Goal: Task Accomplishment & Management: Complete application form

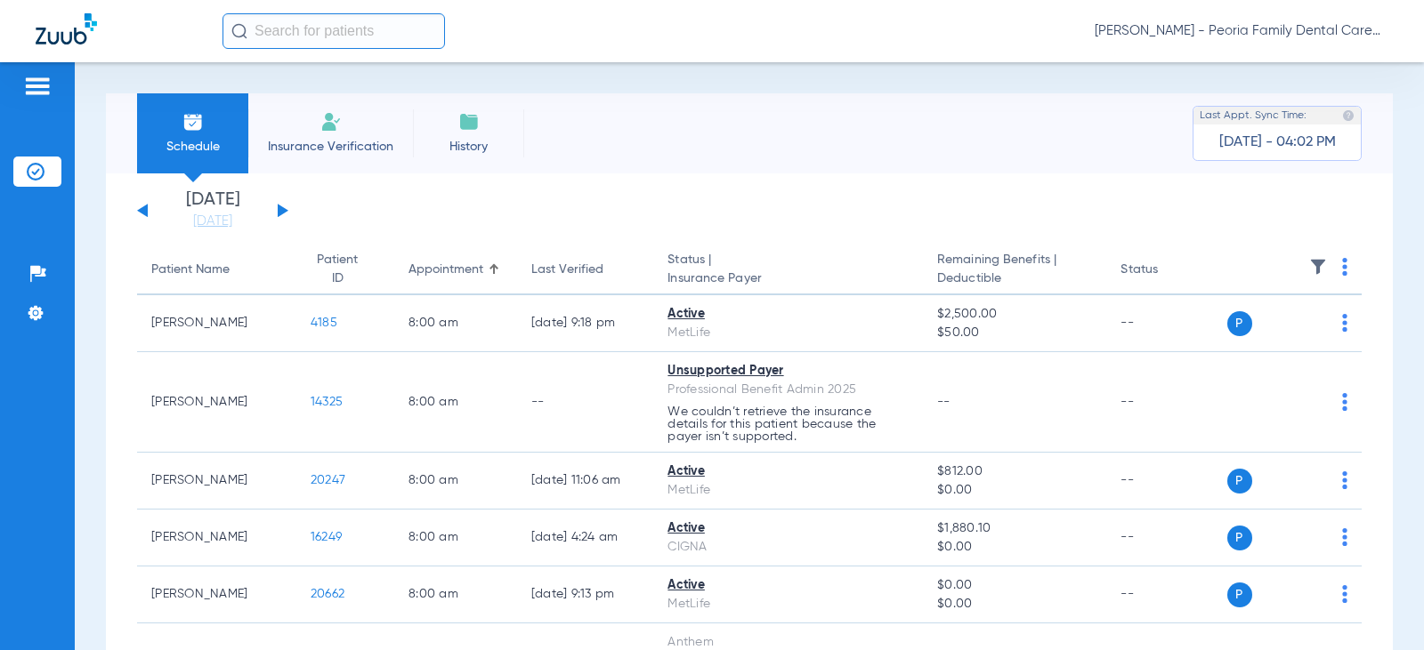
click at [333, 142] on span "Insurance Verification" at bounding box center [331, 147] width 138 height 18
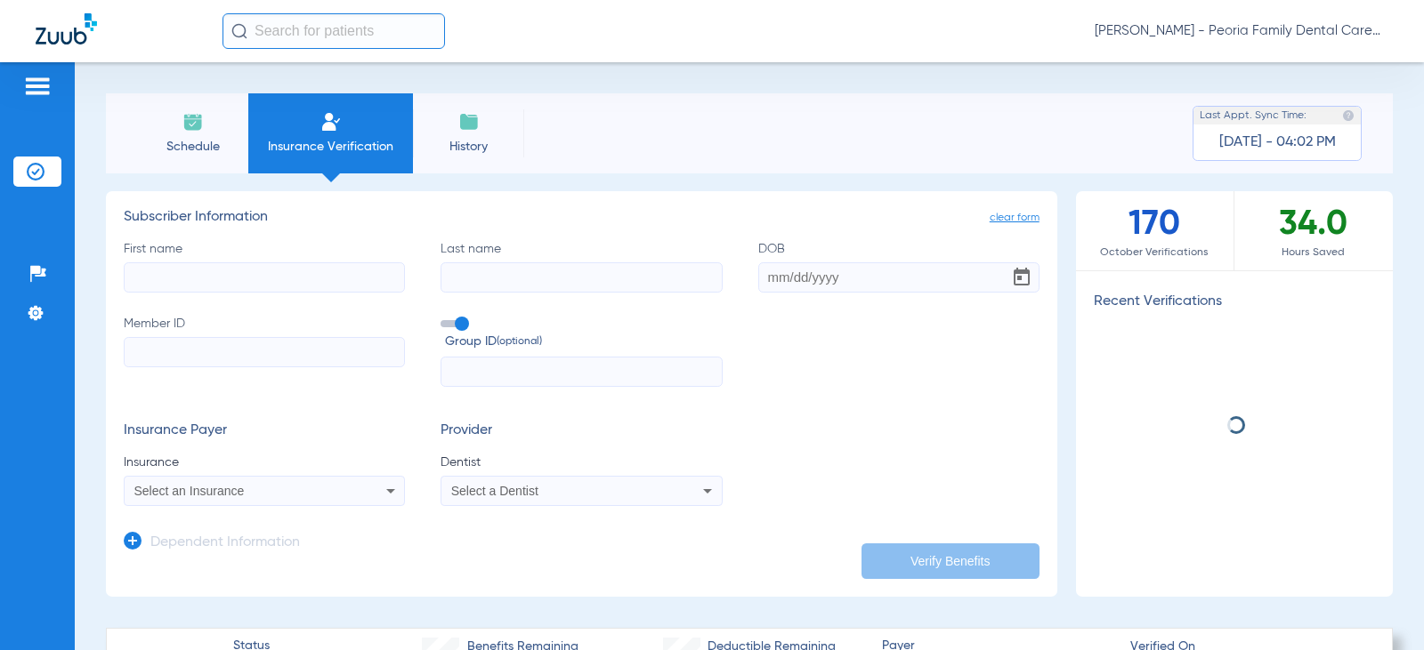
click at [258, 278] on input "First name" at bounding box center [264, 277] width 281 height 30
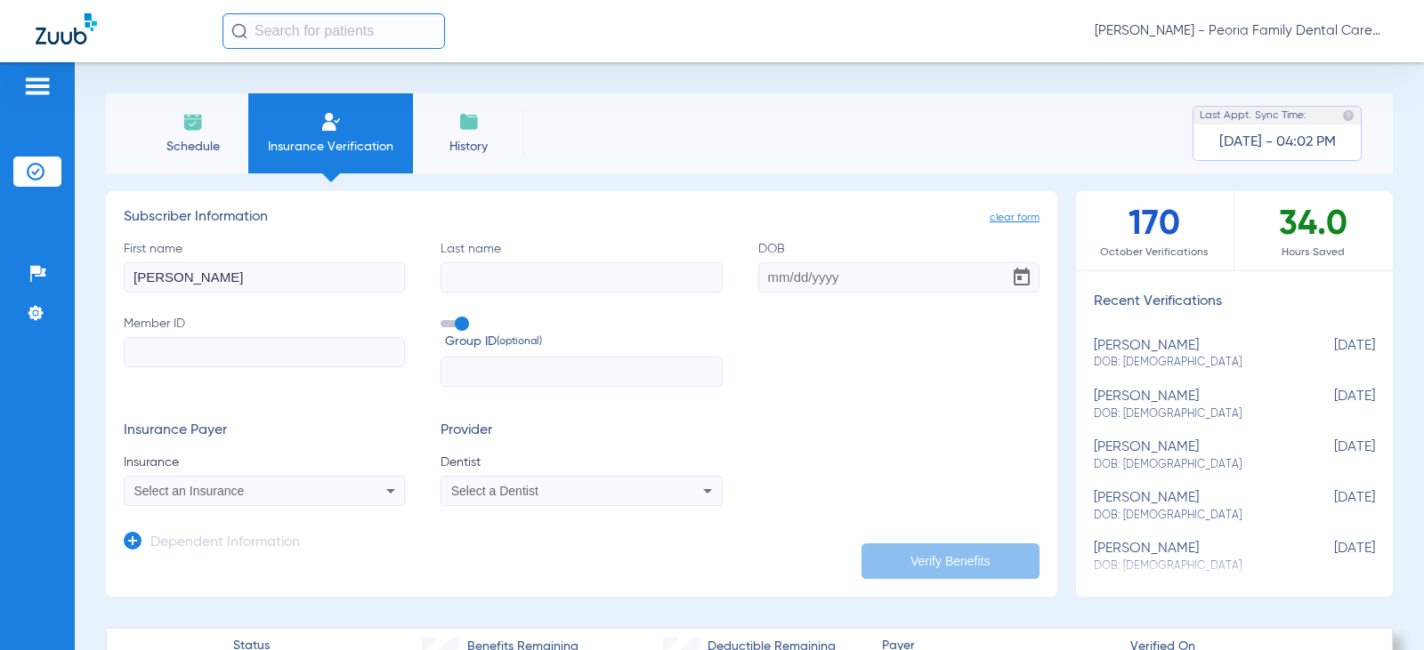
type input "[PERSON_NAME]"
click at [502, 282] on input "Last name" at bounding box center [580, 277] width 281 height 30
type input "[PERSON_NAME]"
click at [852, 278] on input "DOB" at bounding box center [898, 277] width 281 height 30
type input "[DATE]"
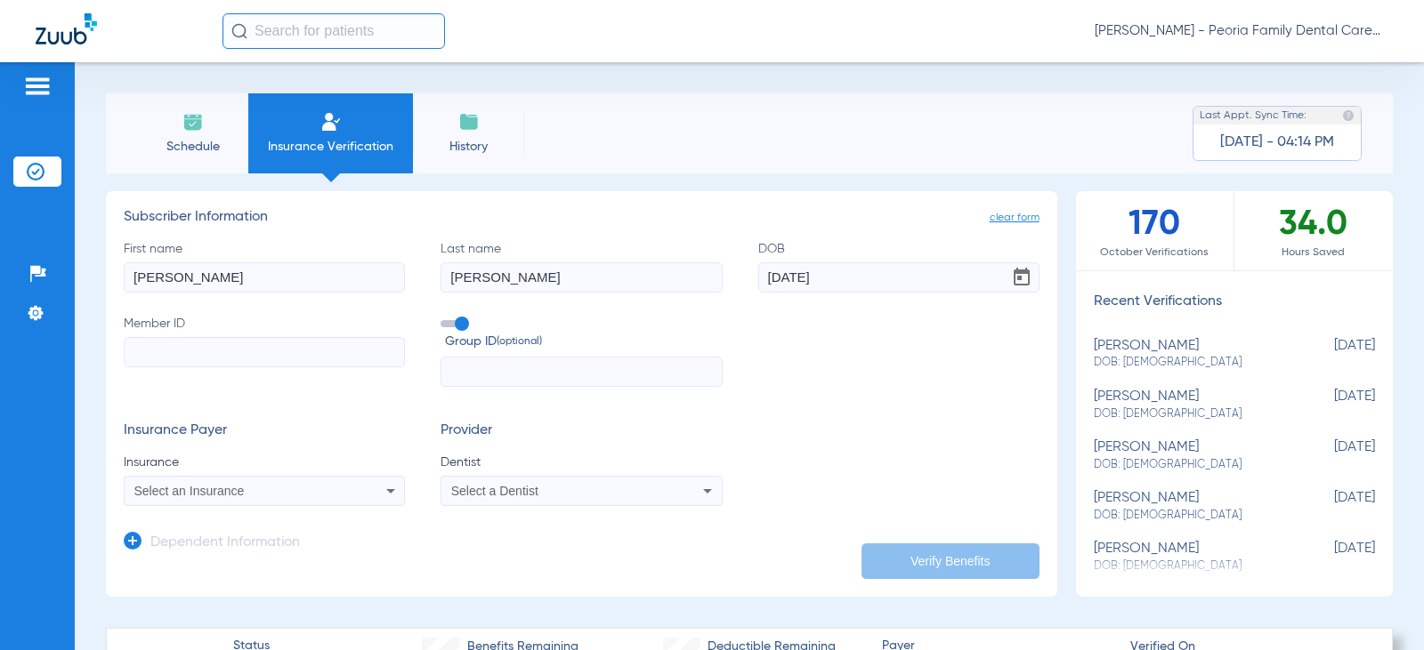
click at [249, 349] on input "Member ID" at bounding box center [264, 352] width 281 height 30
type input "809894080"
click at [254, 393] on form "First name [PERSON_NAME] Last name [PERSON_NAME] DOB [DEMOGRAPHIC_DATA] Member …" at bounding box center [582, 373] width 916 height 267
click at [247, 501] on div "Select an Insurance" at bounding box center [264, 490] width 279 height 21
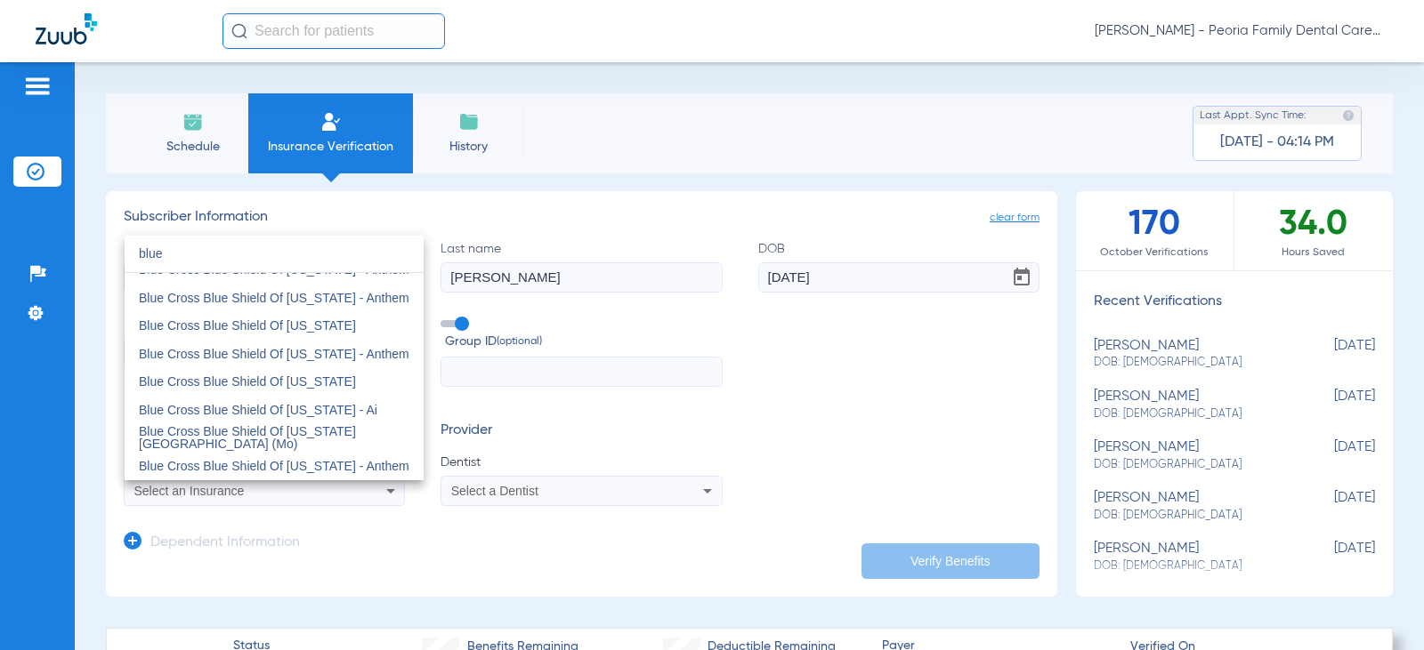
scroll to position [356, 0]
type input "blue"
click at [276, 319] on span "Blue Cross Blue Shield Of [US_STATE]" at bounding box center [247, 324] width 217 height 14
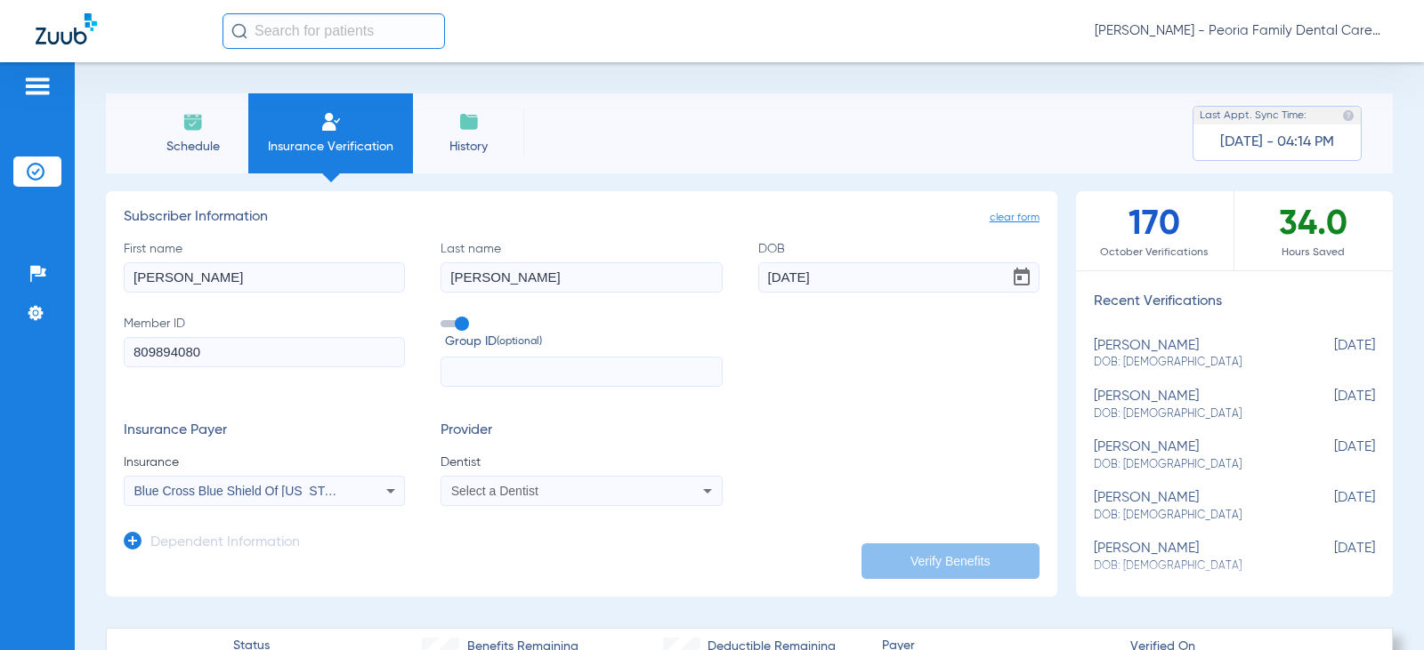
click at [467, 499] on div "Select a Dentist" at bounding box center [580, 490] width 279 height 21
type input "bela"
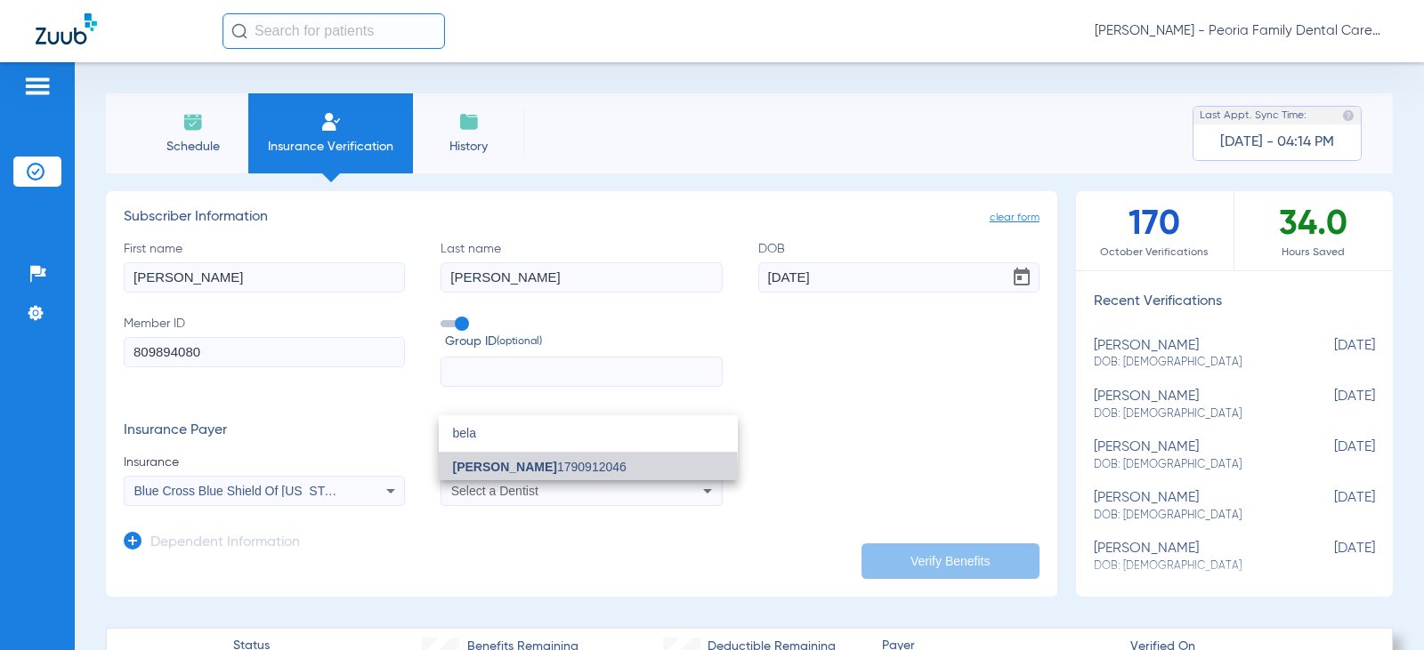
click at [483, 472] on span "[PERSON_NAME]" at bounding box center [505, 467] width 104 height 14
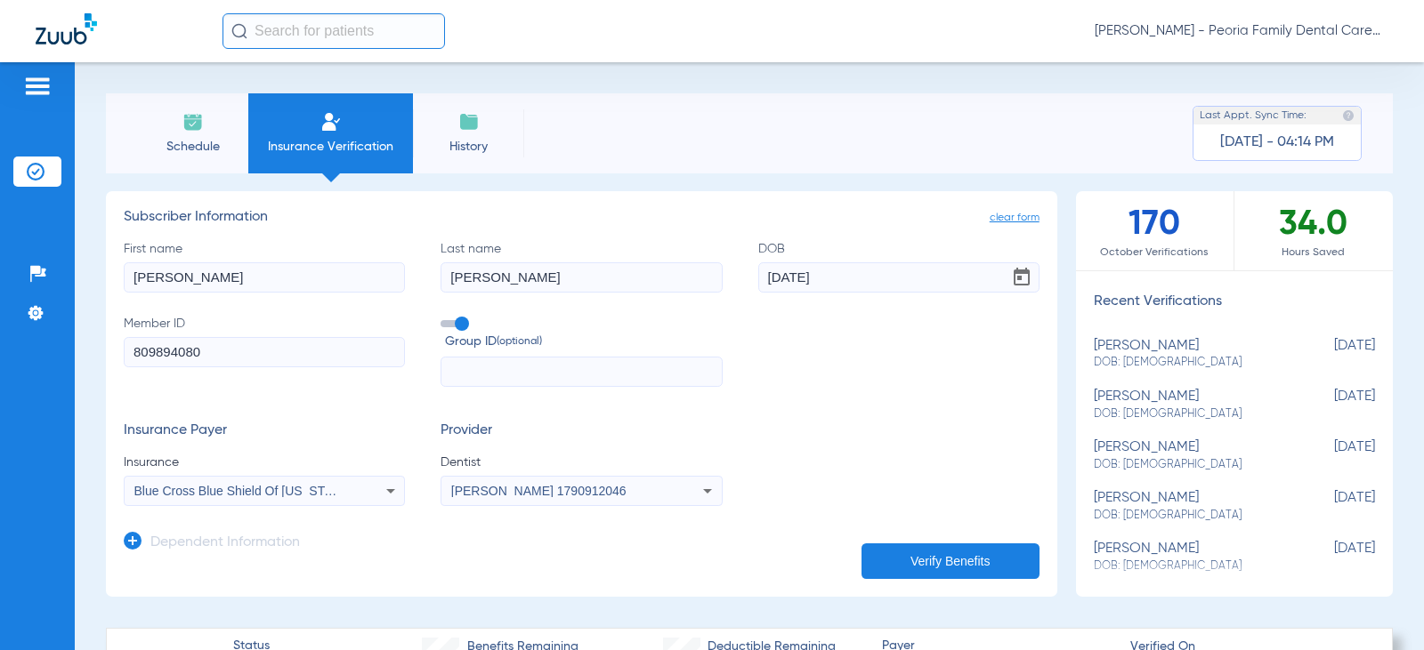
click at [129, 554] on div "Dependent Information" at bounding box center [212, 547] width 176 height 37
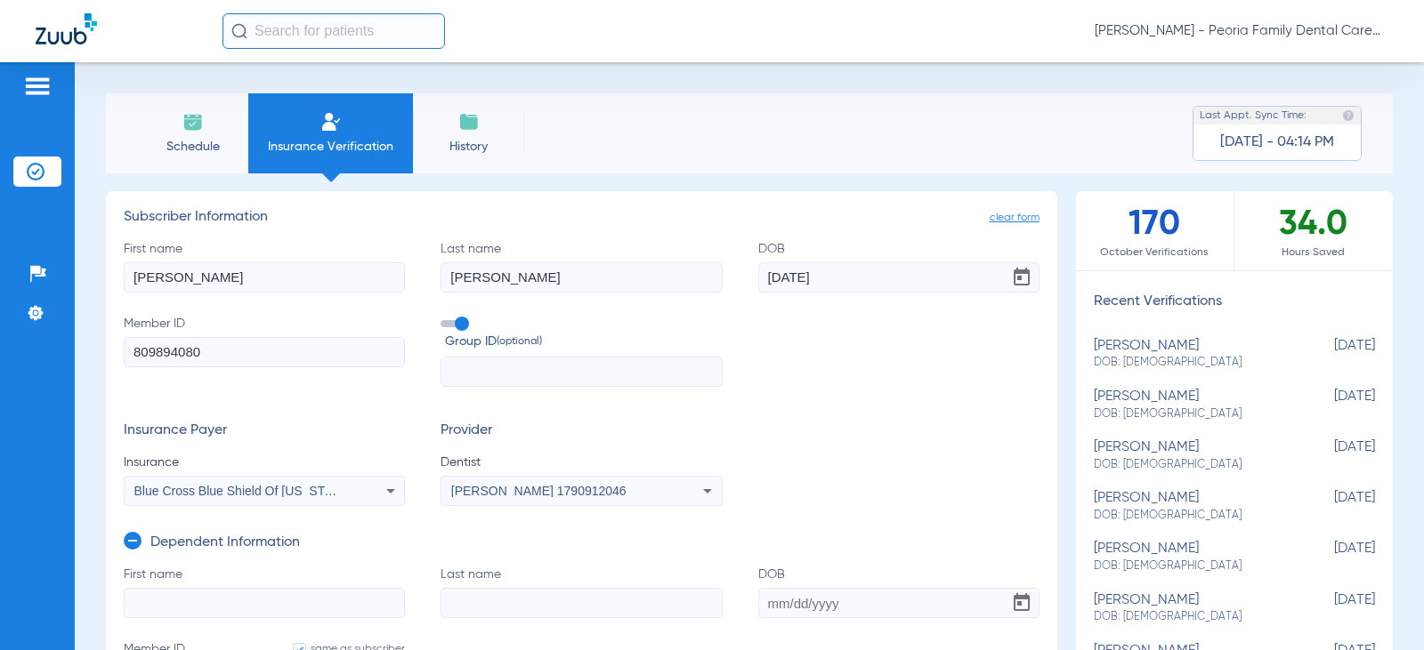
scroll to position [267, 0]
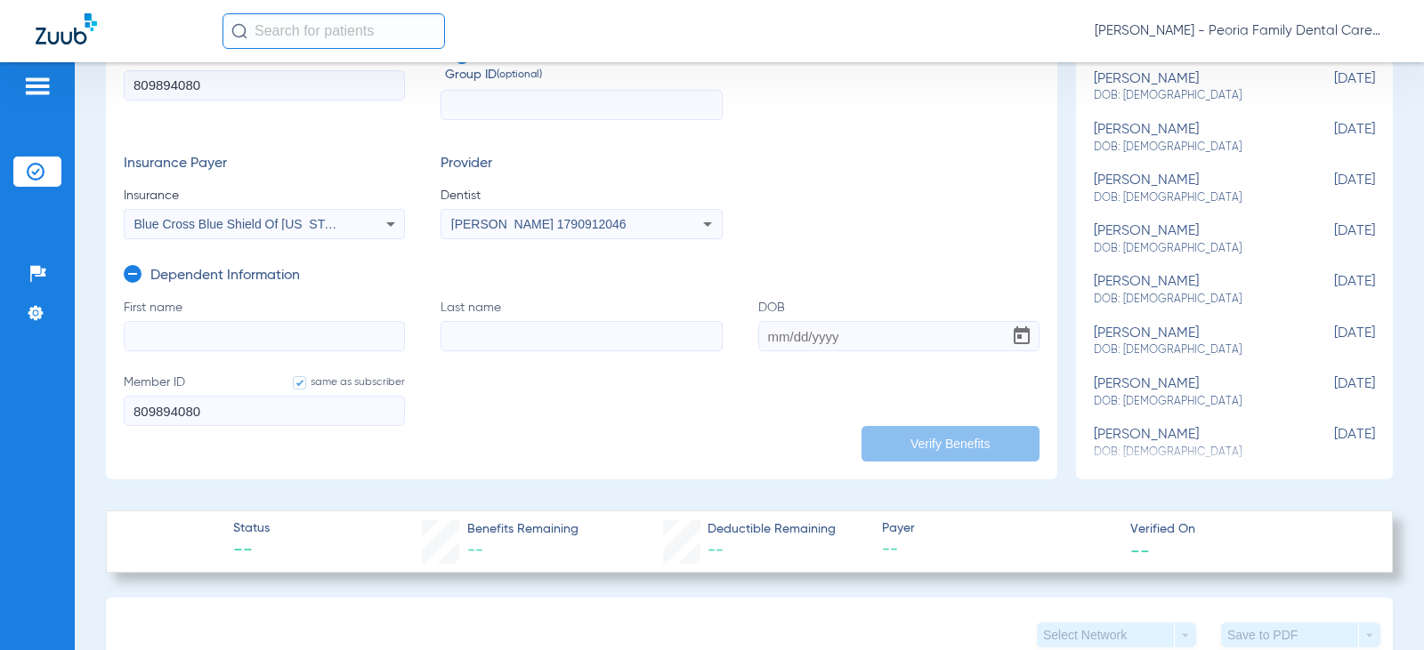
click at [176, 333] on input "First name" at bounding box center [264, 336] width 281 height 30
type input "[PERSON_NAME]"
click at [487, 344] on input "Last name" at bounding box center [580, 336] width 281 height 30
type input "[PERSON_NAME]"
click at [768, 336] on input "DOB" at bounding box center [898, 336] width 281 height 30
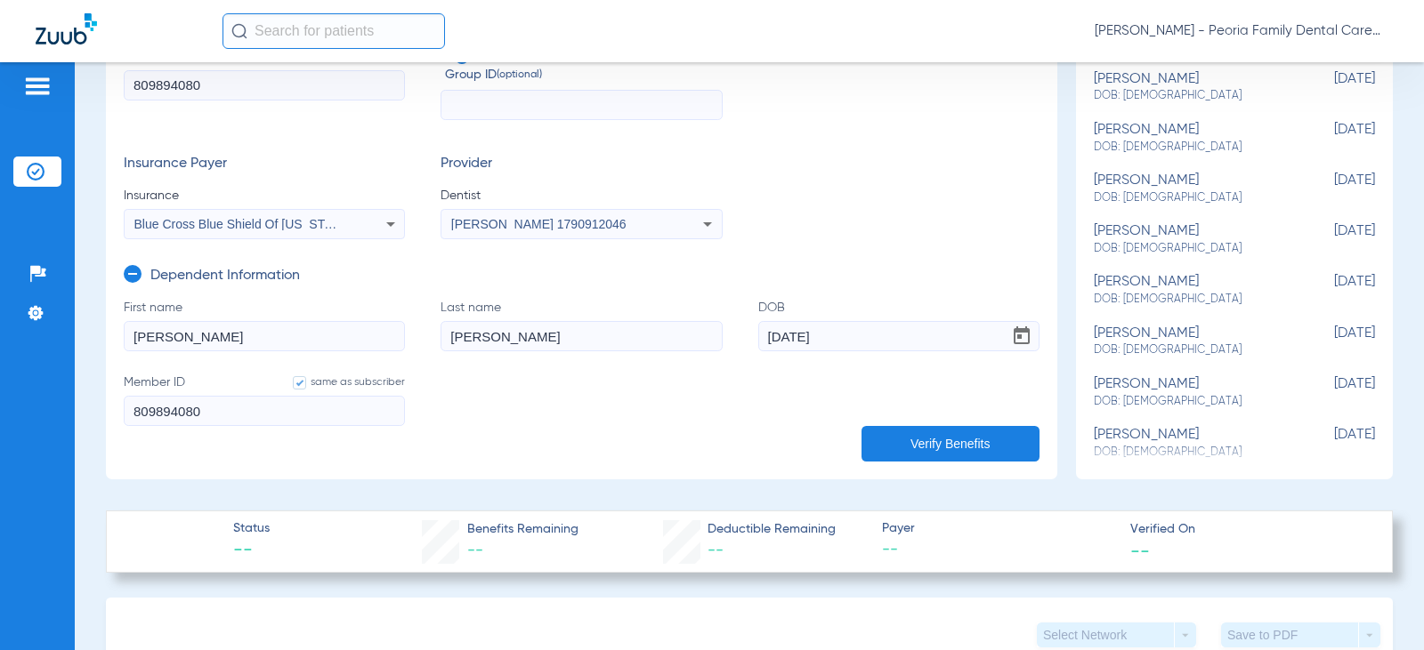
type input "[DATE]"
click at [897, 430] on button "Verify Benefits" at bounding box center [950, 444] width 178 height 36
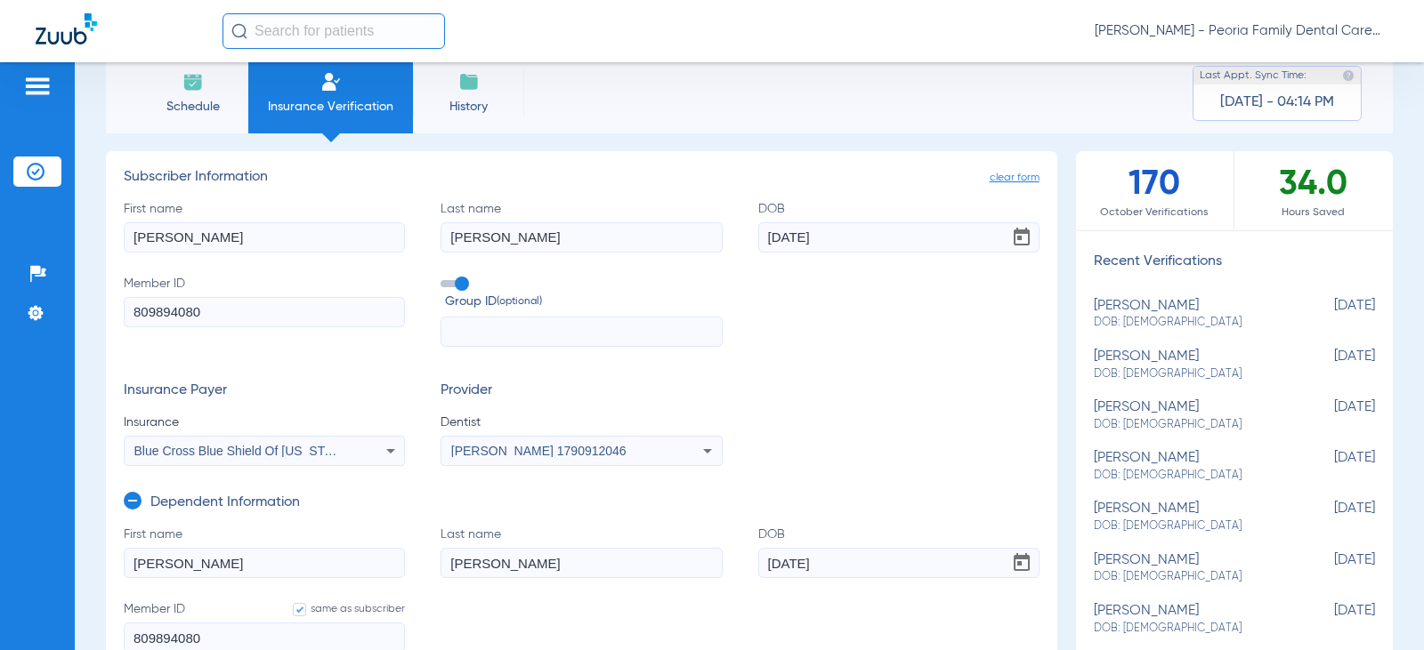
scroll to position [0, 0]
